Goal: Task Accomplishment & Management: Use online tool/utility

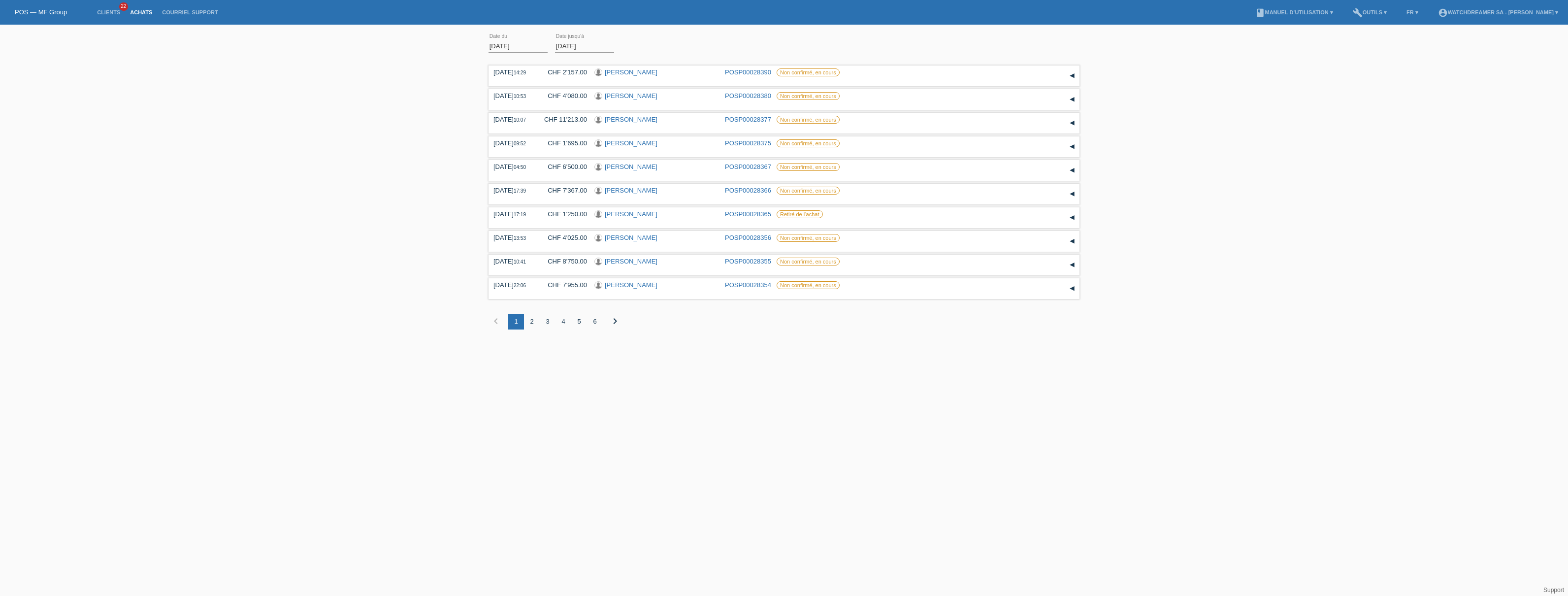
click at [530, 320] on div "2" at bounding box center [532, 321] width 16 height 16
click at [516, 324] on div "1" at bounding box center [516, 321] width 16 height 16
click at [531, 321] on div "2" at bounding box center [532, 321] width 16 height 16
click at [549, 322] on div "3" at bounding box center [548, 321] width 16 height 16
click at [546, 326] on div "3" at bounding box center [548, 321] width 16 height 16
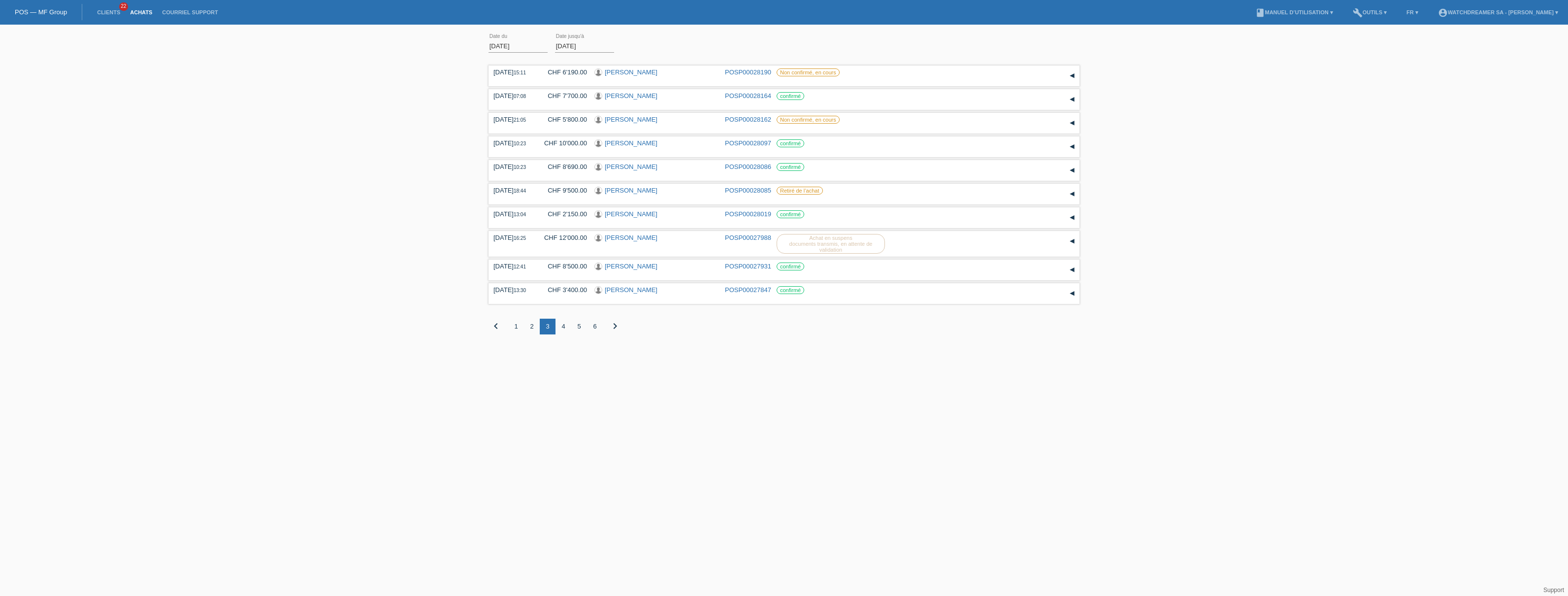
click at [546, 320] on div "3" at bounding box center [548, 326] width 16 height 16
